Goal: Check status: Check status

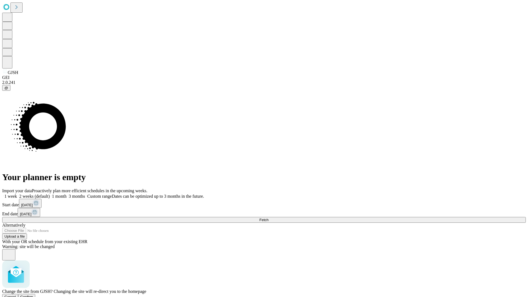
click at [33, 295] on span "Confirm" at bounding box center [26, 297] width 13 height 4
click at [50, 194] on label "2 weeks (default)" at bounding box center [33, 196] width 33 height 5
click at [268, 218] on span "Fetch" at bounding box center [263, 220] width 9 height 4
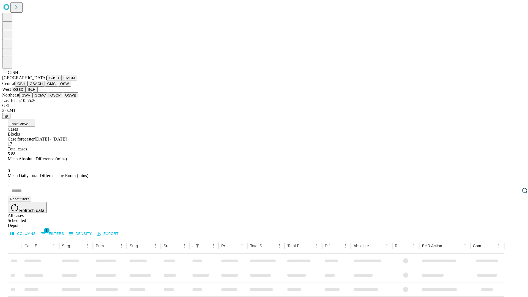
click at [61, 81] on button "GMCM" at bounding box center [69, 78] width 16 height 6
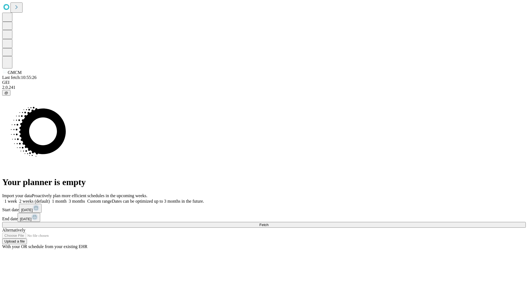
click at [50, 199] on label "2 weeks (default)" at bounding box center [33, 201] width 33 height 5
click at [268, 223] on span "Fetch" at bounding box center [263, 225] width 9 height 4
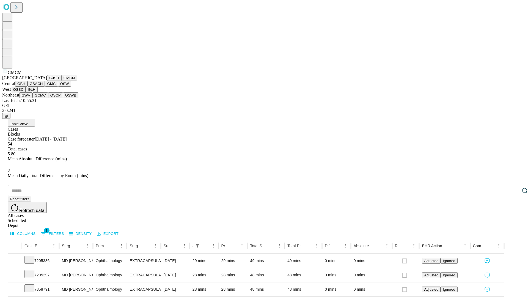
click at [27, 87] on button "GBH" at bounding box center [21, 84] width 12 height 6
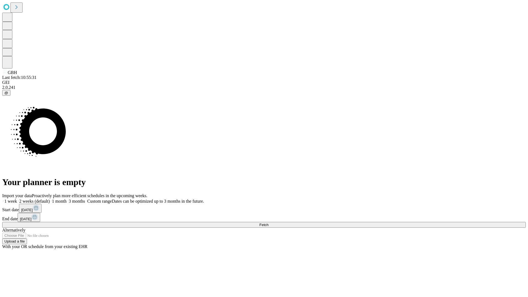
click at [50, 199] on label "2 weeks (default)" at bounding box center [33, 201] width 33 height 5
click at [268, 223] on span "Fetch" at bounding box center [263, 225] width 9 height 4
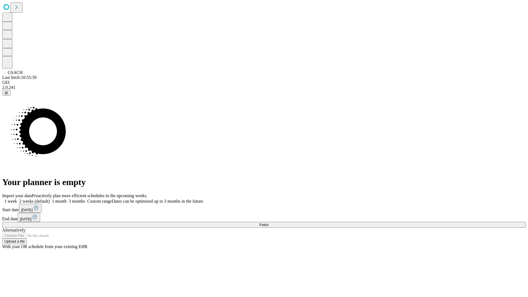
click at [50, 199] on label "2 weeks (default)" at bounding box center [33, 201] width 33 height 5
click at [268, 223] on span "Fetch" at bounding box center [263, 225] width 9 height 4
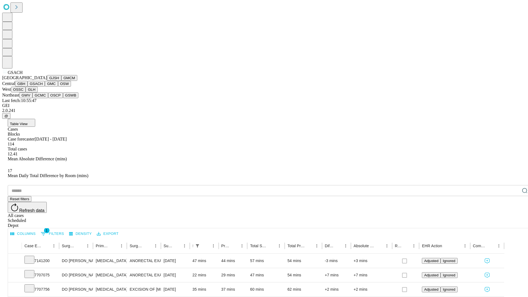
click at [45, 87] on button "GMC" at bounding box center [51, 84] width 13 height 6
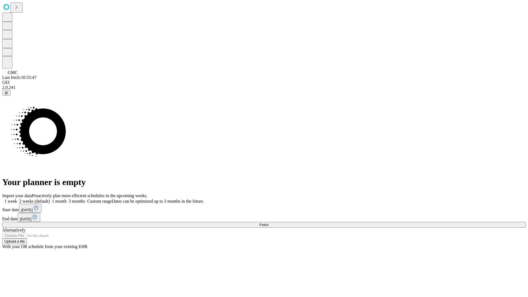
click at [268, 223] on span "Fetch" at bounding box center [263, 225] width 9 height 4
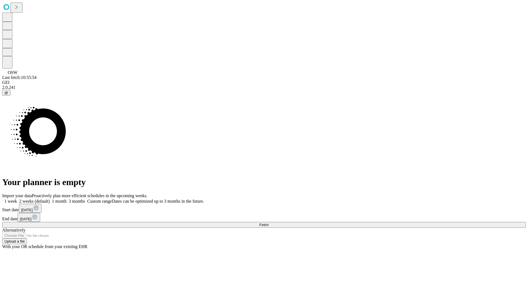
click at [50, 199] on label "2 weeks (default)" at bounding box center [33, 201] width 33 height 5
click at [268, 223] on span "Fetch" at bounding box center [263, 225] width 9 height 4
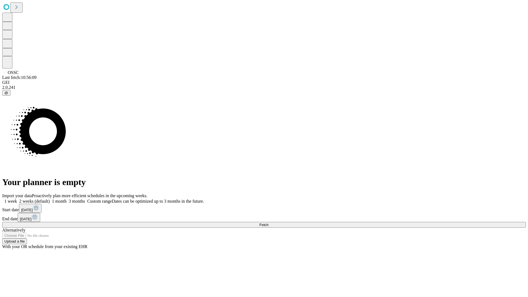
click at [50, 199] on label "2 weeks (default)" at bounding box center [33, 201] width 33 height 5
click at [268, 223] on span "Fetch" at bounding box center [263, 225] width 9 height 4
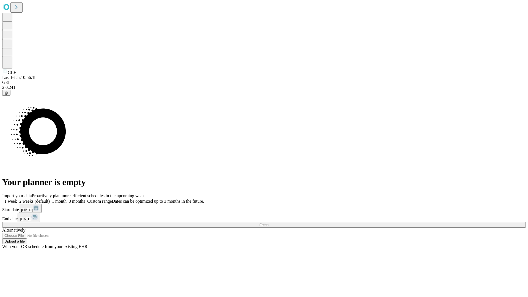
click at [50, 199] on label "2 weeks (default)" at bounding box center [33, 201] width 33 height 5
click at [268, 223] on span "Fetch" at bounding box center [263, 225] width 9 height 4
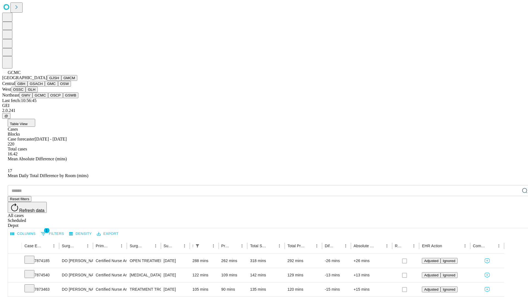
click at [48, 98] on button "OSCP" at bounding box center [55, 95] width 15 height 6
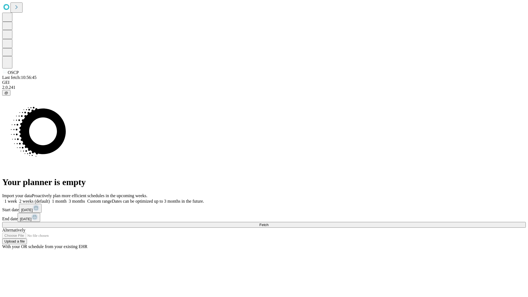
click at [50, 199] on label "2 weeks (default)" at bounding box center [33, 201] width 33 height 5
click at [268, 223] on span "Fetch" at bounding box center [263, 225] width 9 height 4
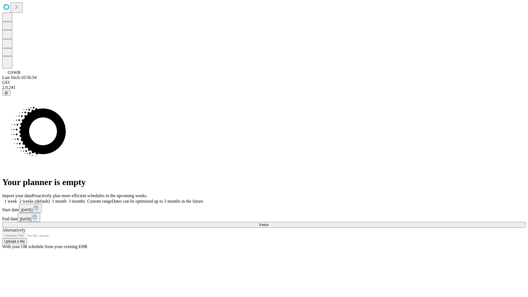
click at [50, 199] on label "2 weeks (default)" at bounding box center [33, 201] width 33 height 5
click at [268, 223] on span "Fetch" at bounding box center [263, 225] width 9 height 4
